Goal: Check status: Check status

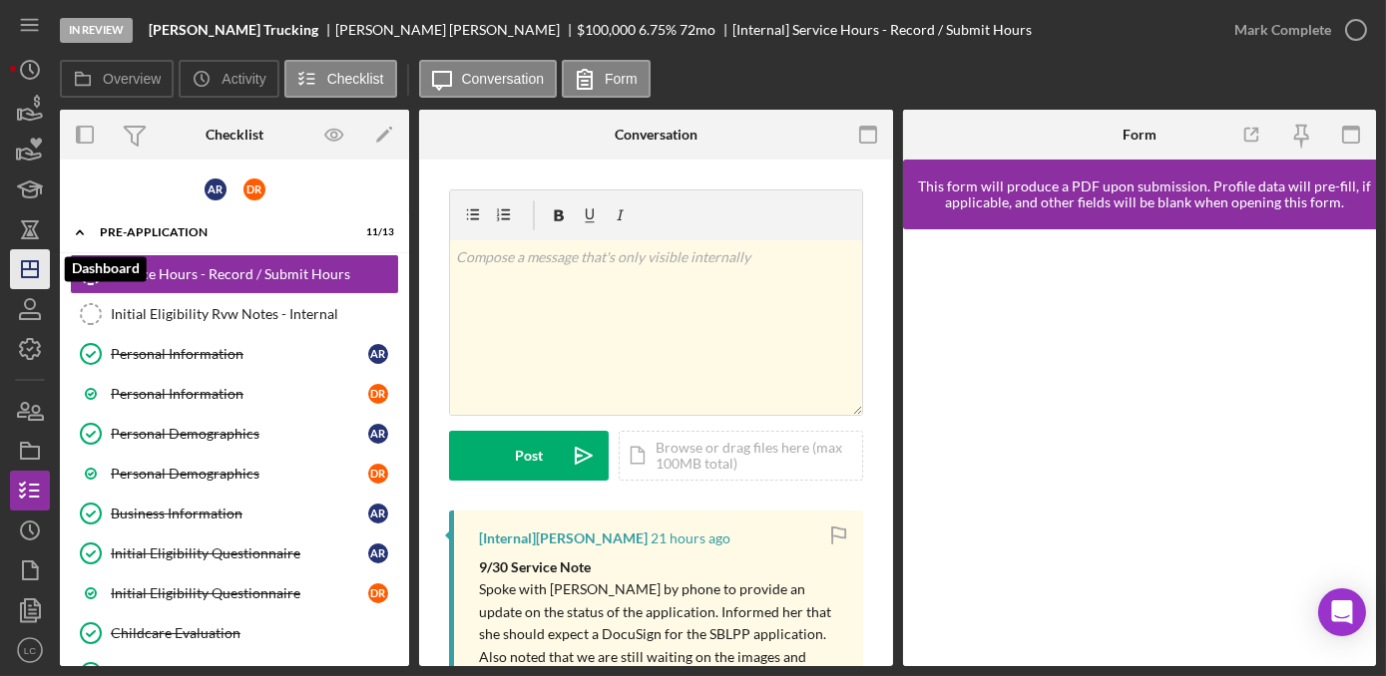
click at [26, 271] on icon "Icon/Dashboard" at bounding box center [30, 269] width 50 height 50
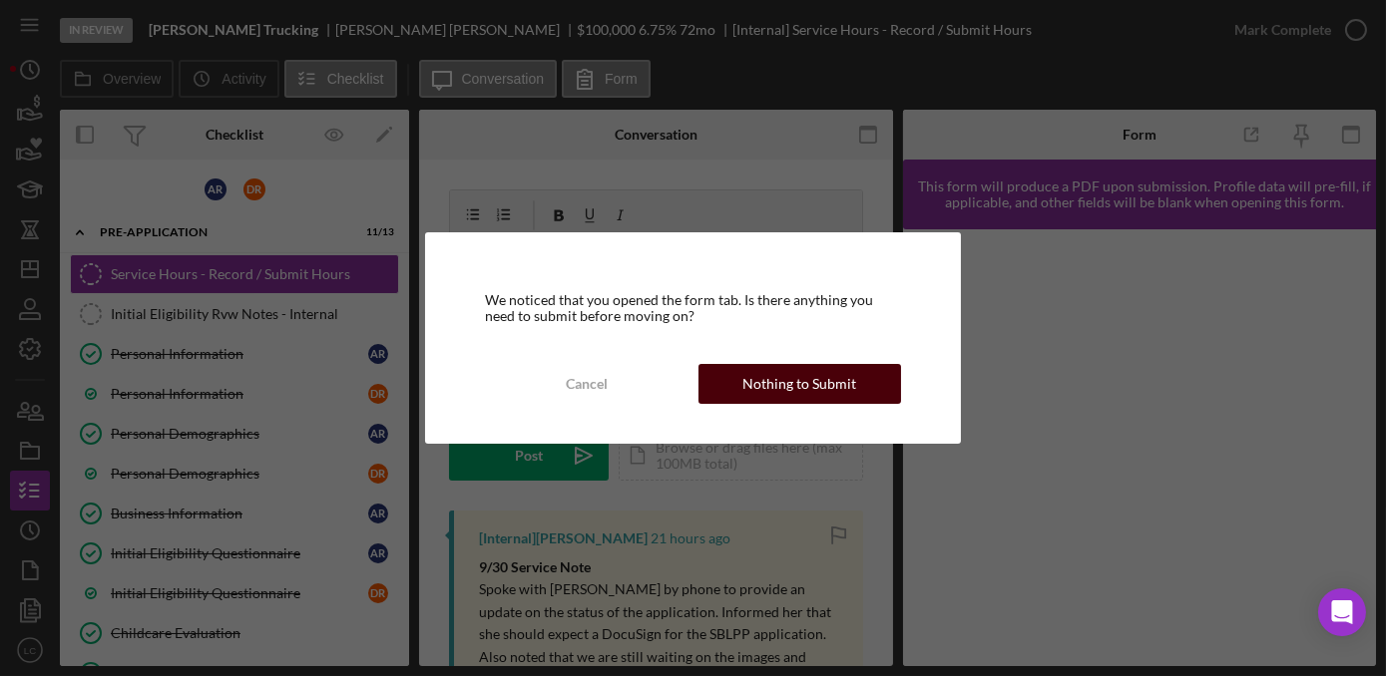
click at [779, 389] on div "Nothing to Submit" at bounding box center [799, 384] width 114 height 40
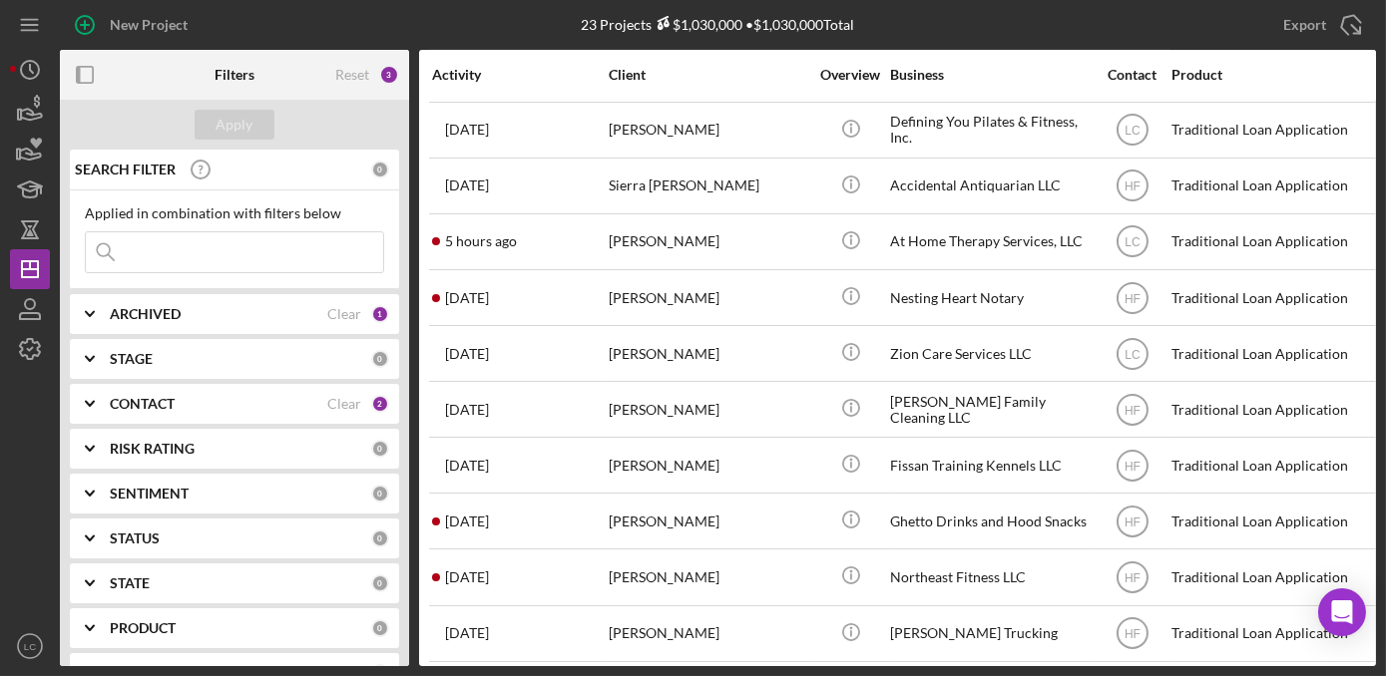
scroll to position [734, 0]
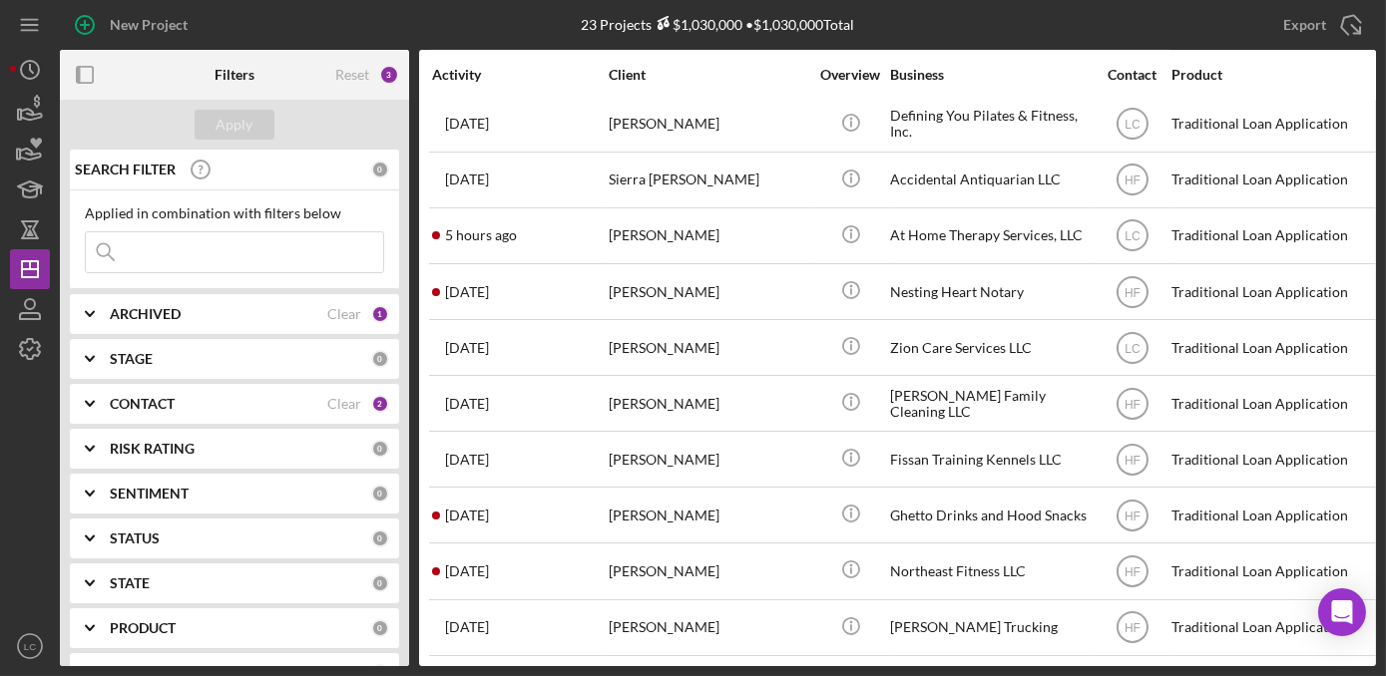
click at [141, 392] on div "CONTACT Clear 2" at bounding box center [249, 404] width 279 height 40
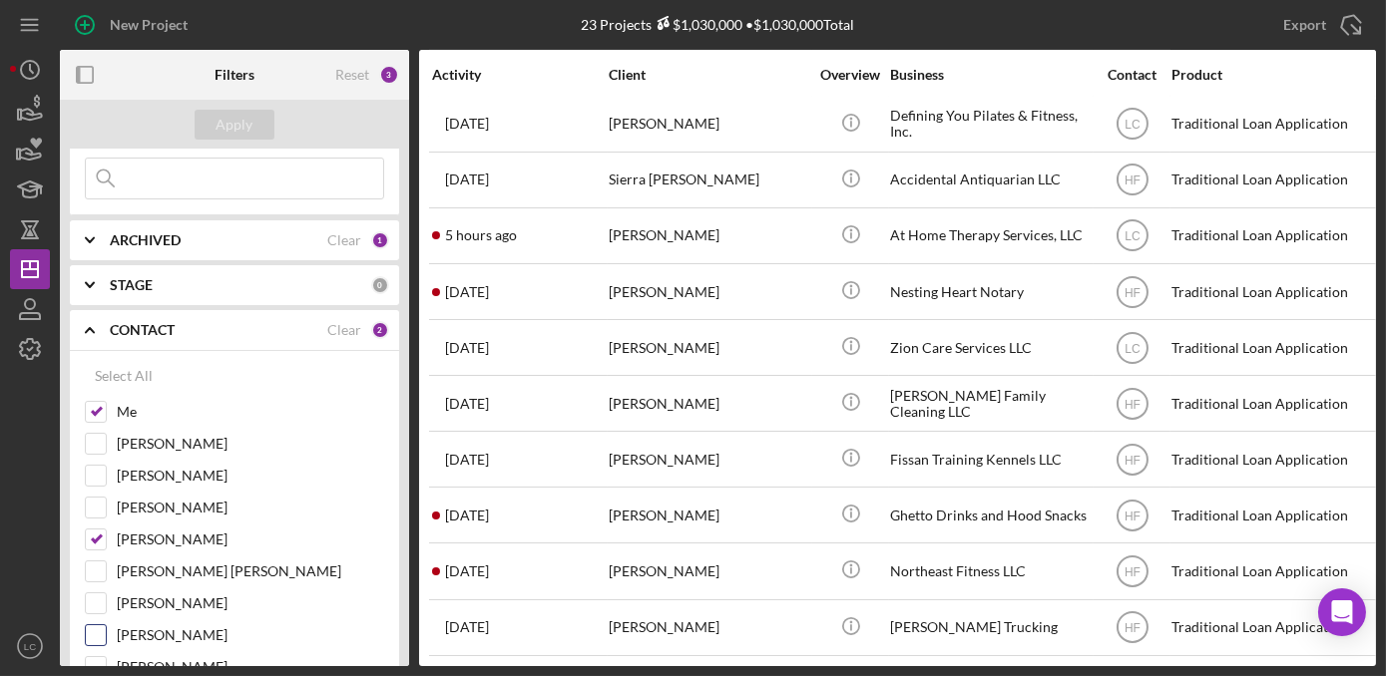
scroll to position [181, 0]
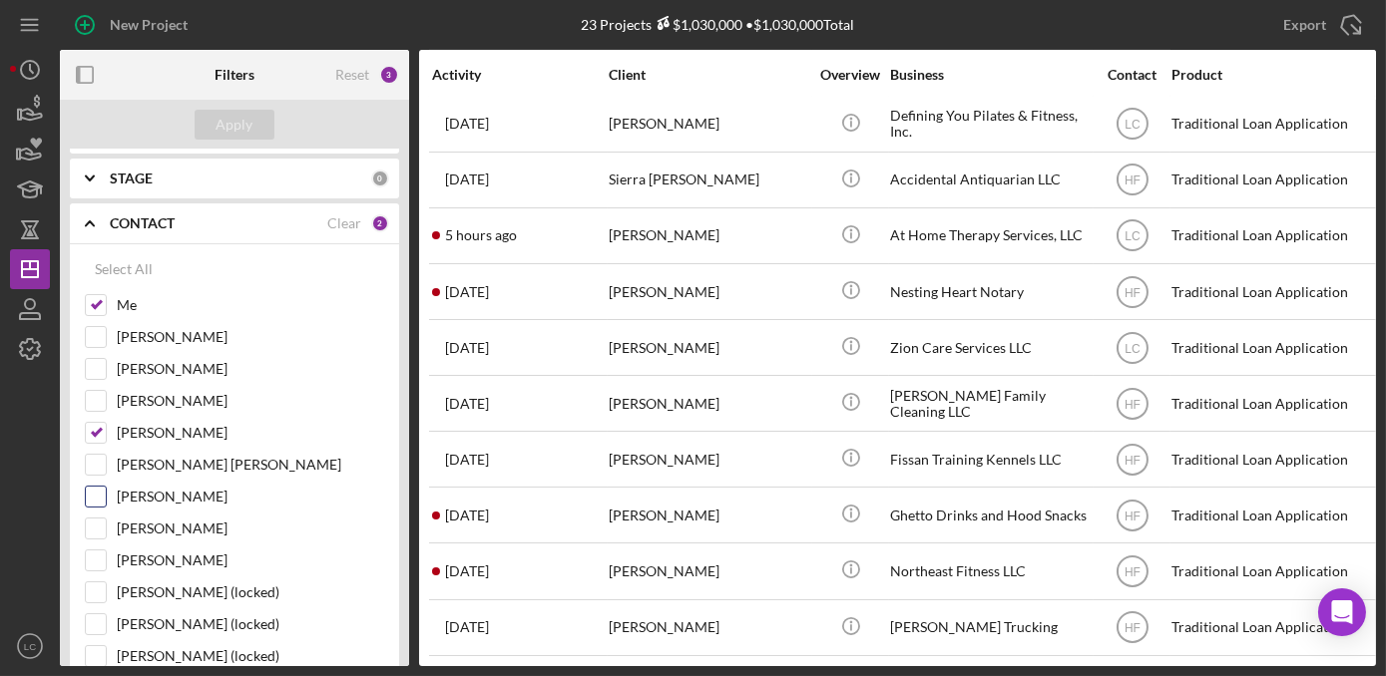
click at [102, 487] on input "[PERSON_NAME]" at bounding box center [96, 497] width 20 height 20
checkbox input "true"
click at [249, 133] on div "Apply" at bounding box center [234, 125] width 37 height 30
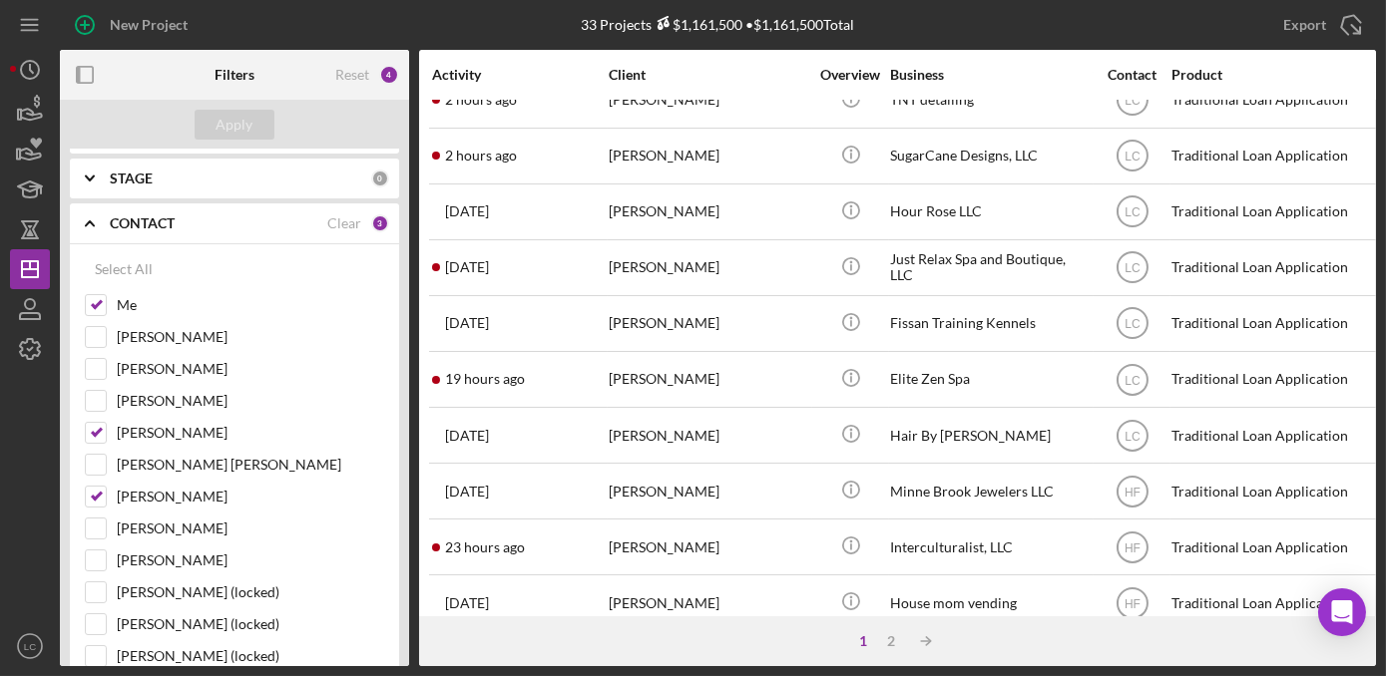
scroll to position [0, 0]
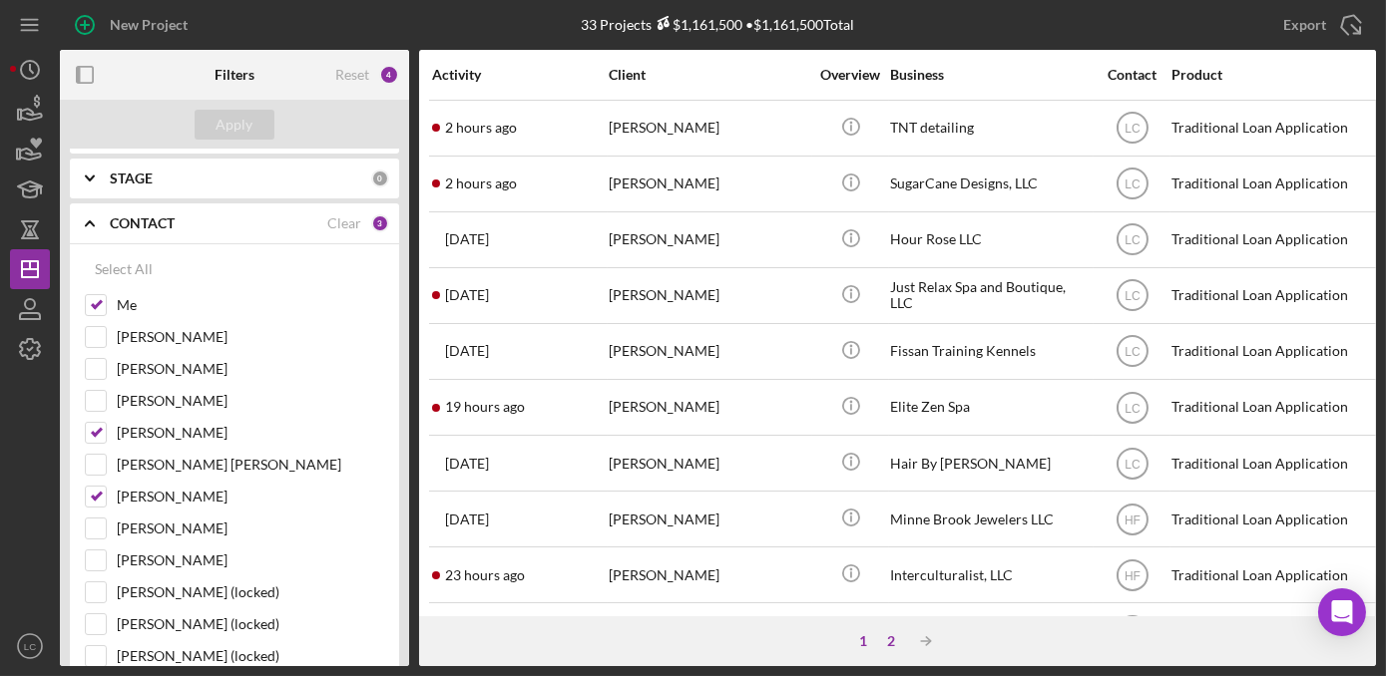
click at [890, 642] on div "2" at bounding box center [892, 642] width 28 height 16
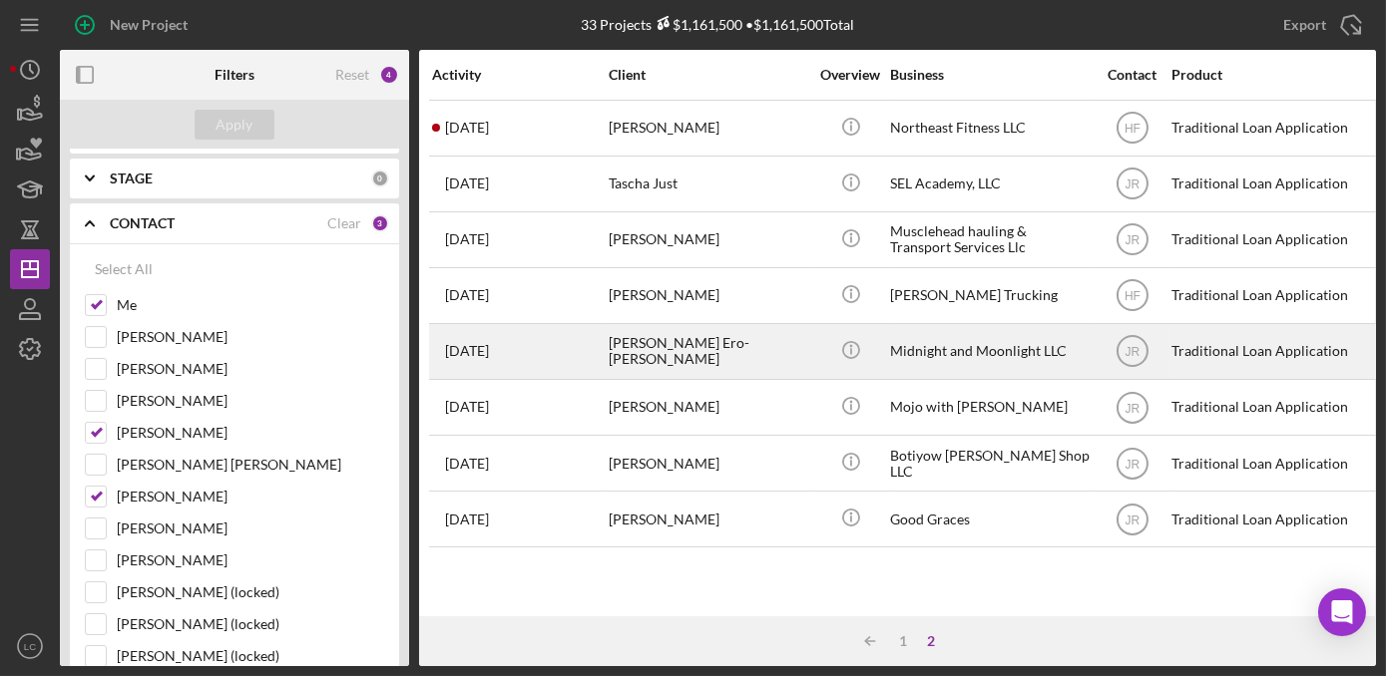
click at [657, 352] on div "[PERSON_NAME] Ero-[PERSON_NAME]" at bounding box center [709, 351] width 200 height 53
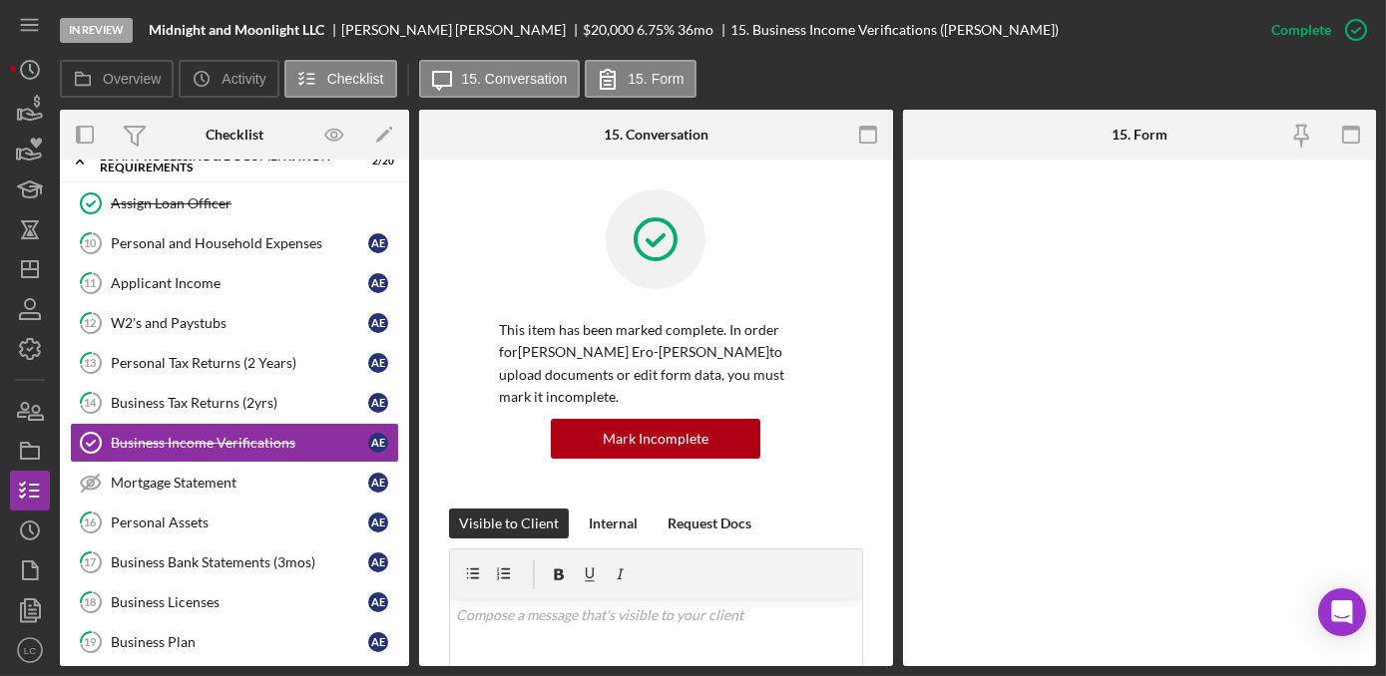
scroll to position [141, 0]
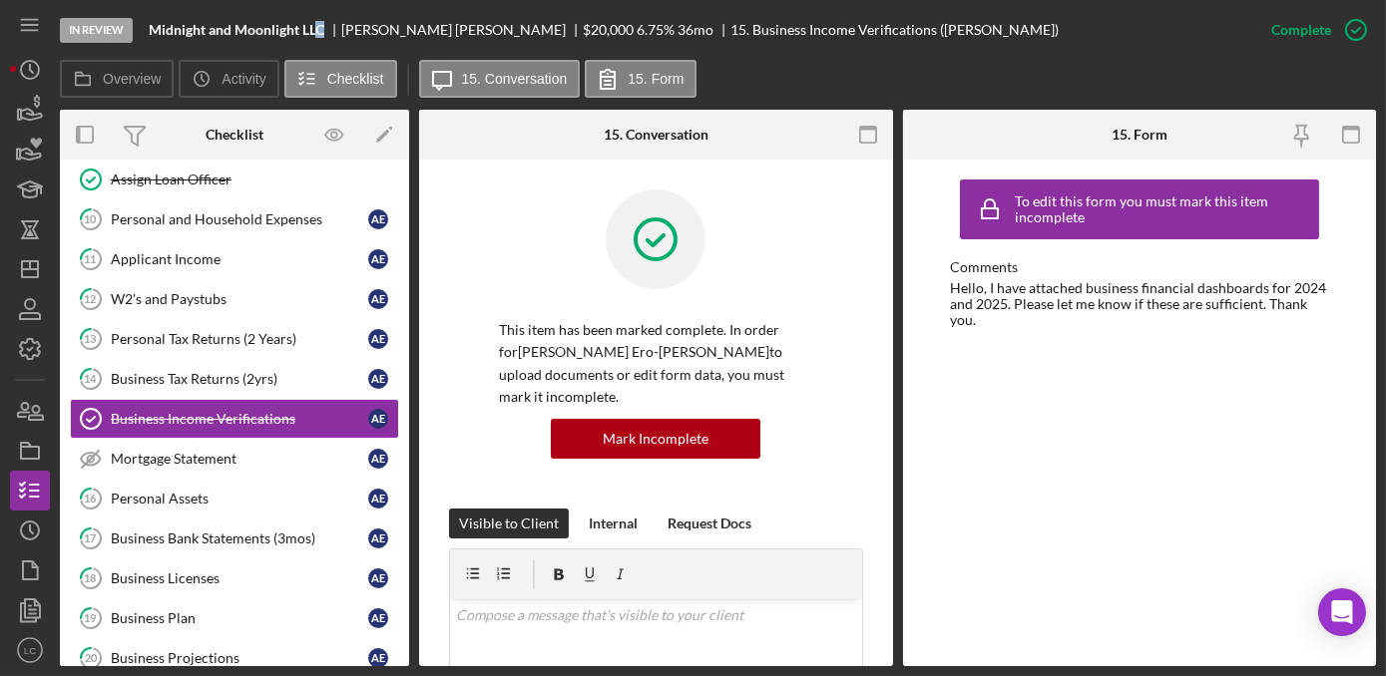
drag, startPoint x: 326, startPoint y: 34, endPoint x: 314, endPoint y: 33, distance: 12.0
click at [314, 33] on b "Midnight and Moonlight LLC" at bounding box center [237, 30] width 176 height 16
drag, startPoint x: 314, startPoint y: 33, endPoint x: 472, endPoint y: 36, distance: 157.7
click at [472, 36] on div "[PERSON_NAME] Ero-[PERSON_NAME]" at bounding box center [461, 30] width 241 height 16
drag, startPoint x: 476, startPoint y: 33, endPoint x: 343, endPoint y: 13, distance: 134.2
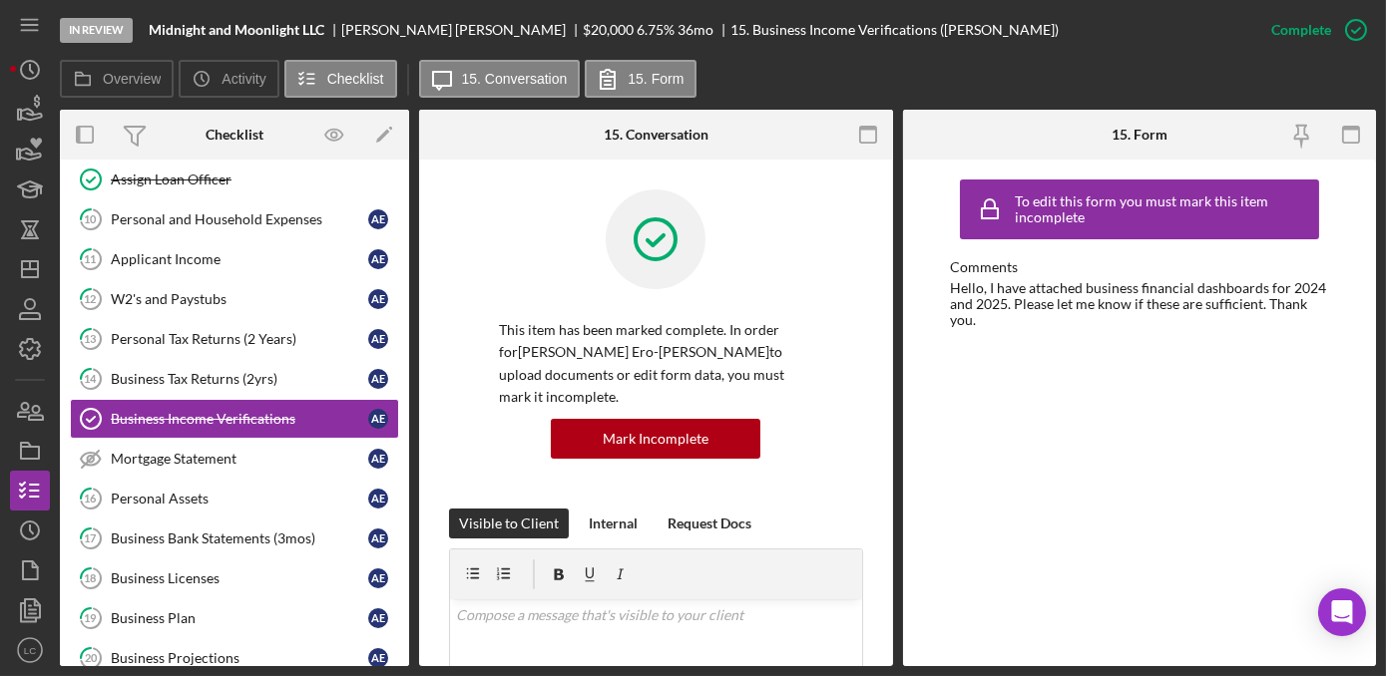
click at [343, 13] on div "In Review Midnight and Moonlight LLC [PERSON_NAME] Ero-[PERSON_NAME] $20,000 $2…" at bounding box center [655, 30] width 1191 height 60
copy div "[PERSON_NAME] Ero-[PERSON_NAME]"
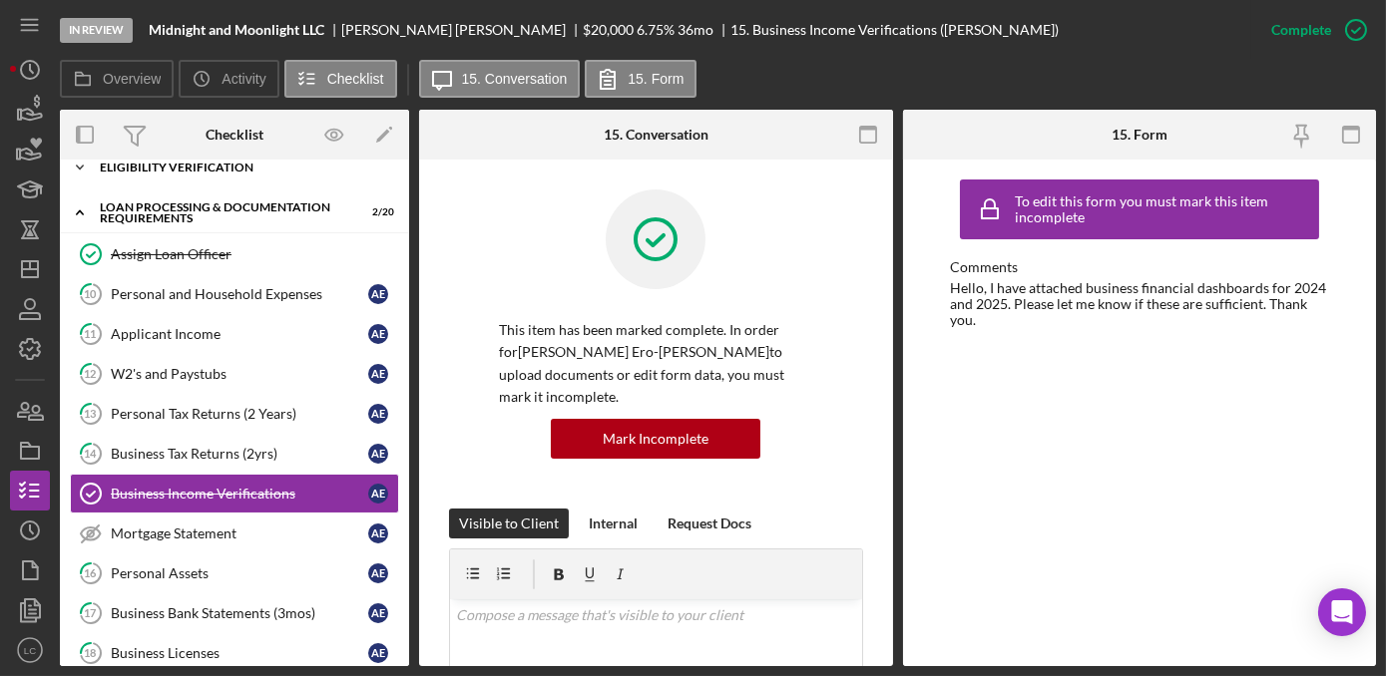
scroll to position [0, 0]
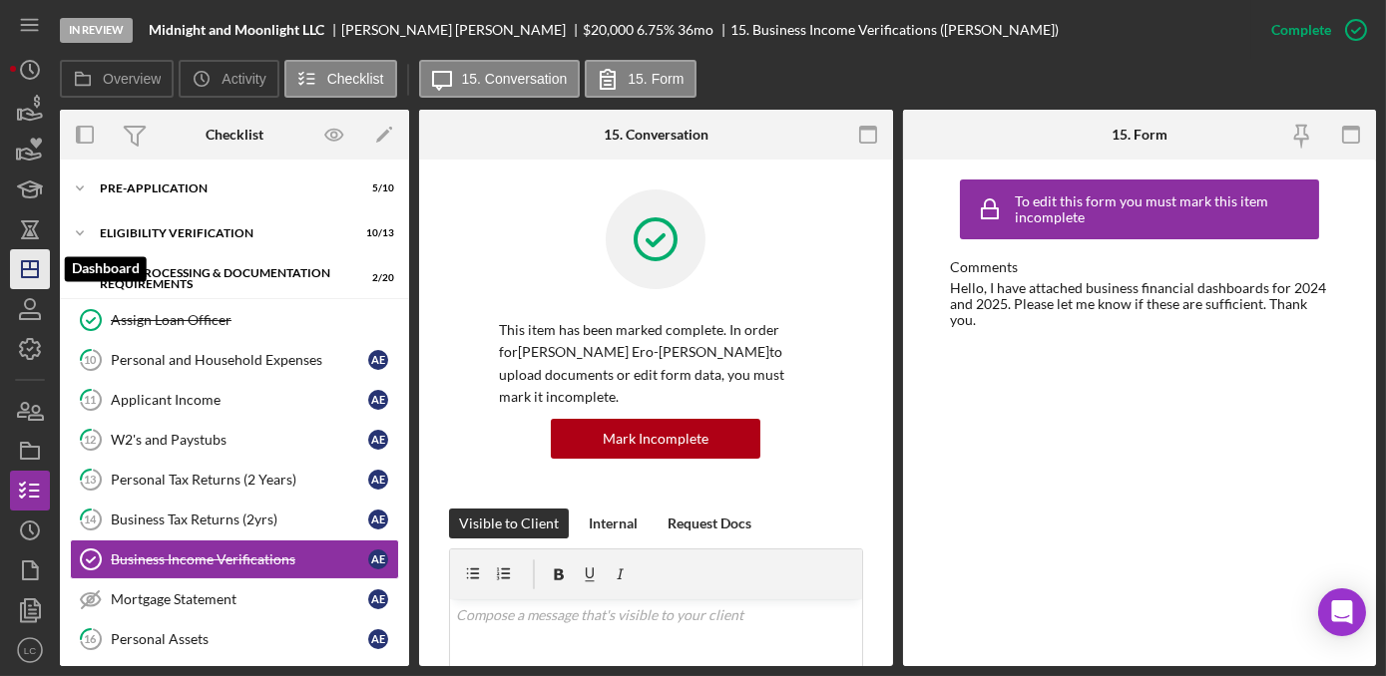
click at [16, 269] on icon "Icon/Dashboard" at bounding box center [30, 269] width 50 height 50
